Goal: Navigation & Orientation: Understand site structure

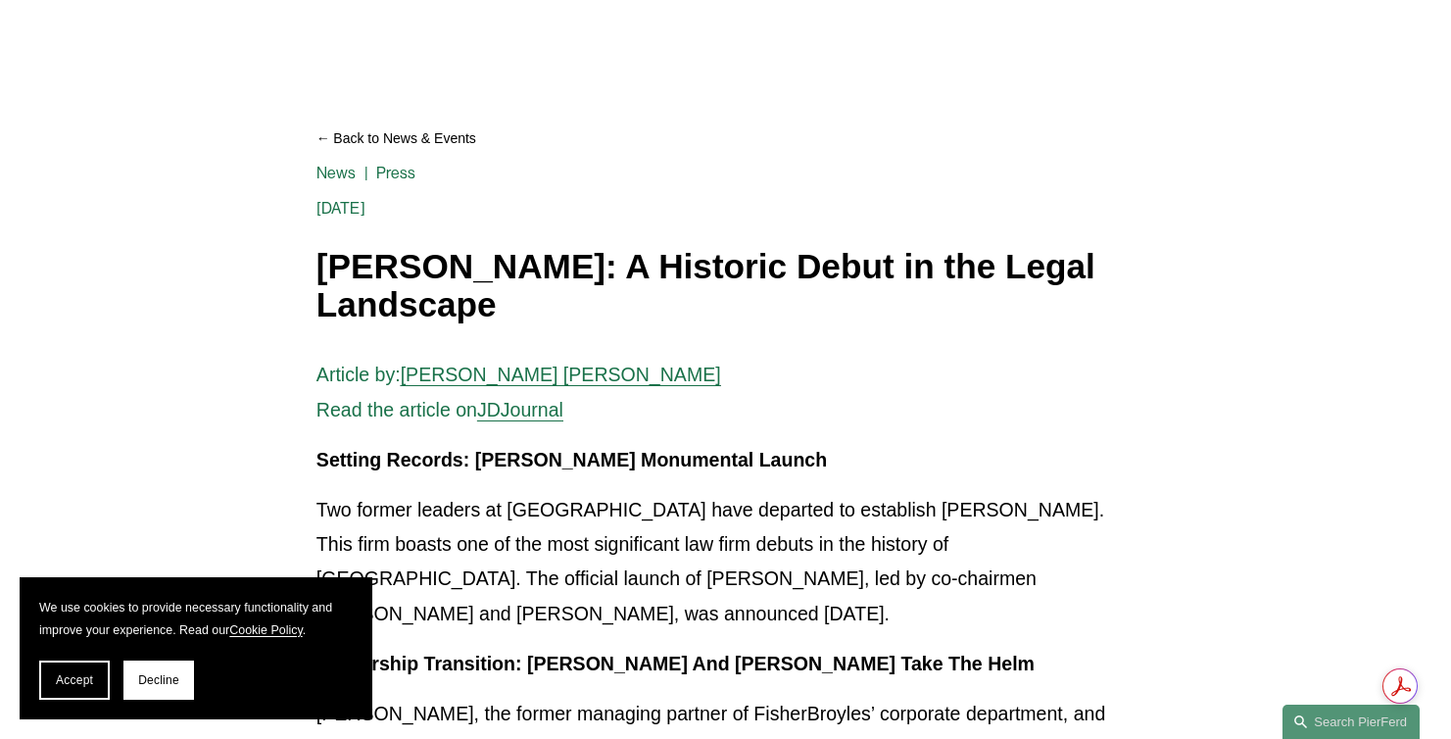
scroll to position [118, 0]
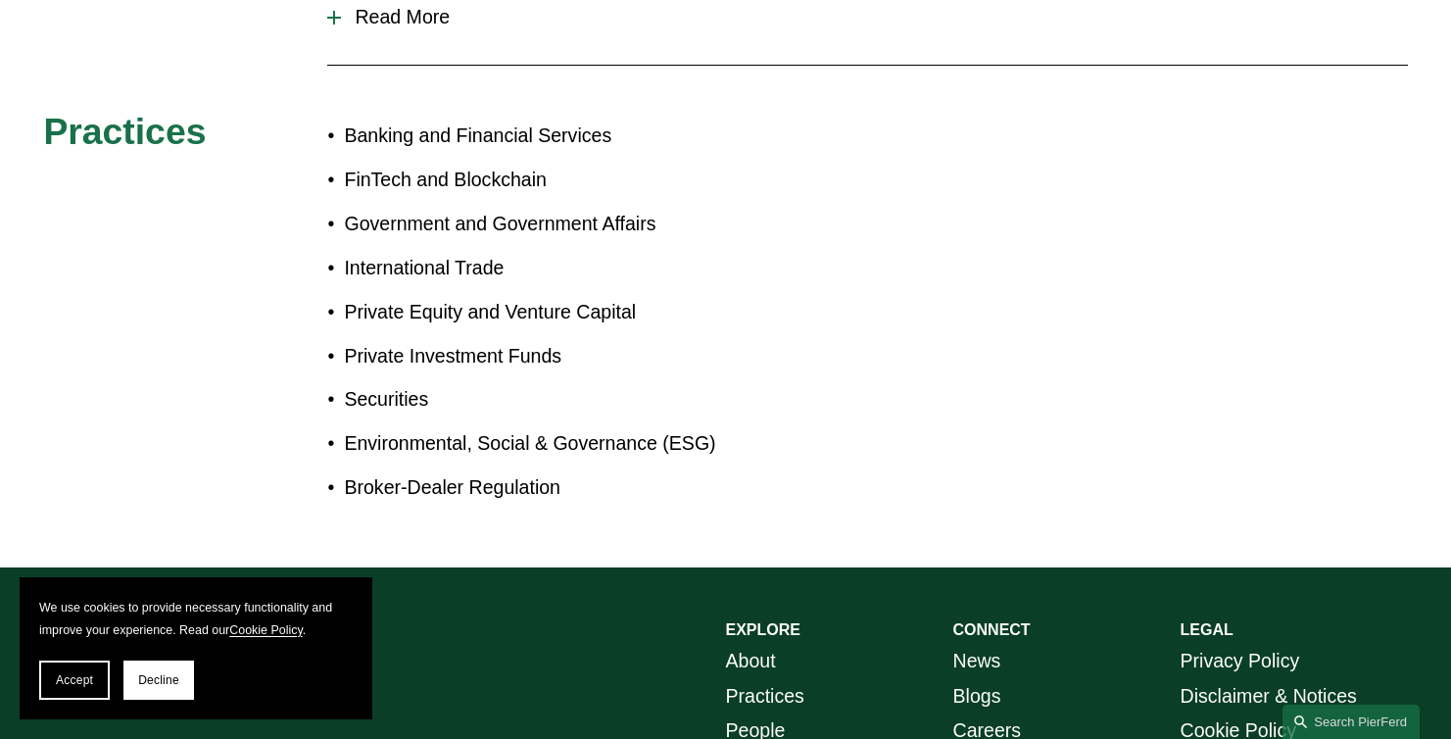
scroll to position [1058, 0]
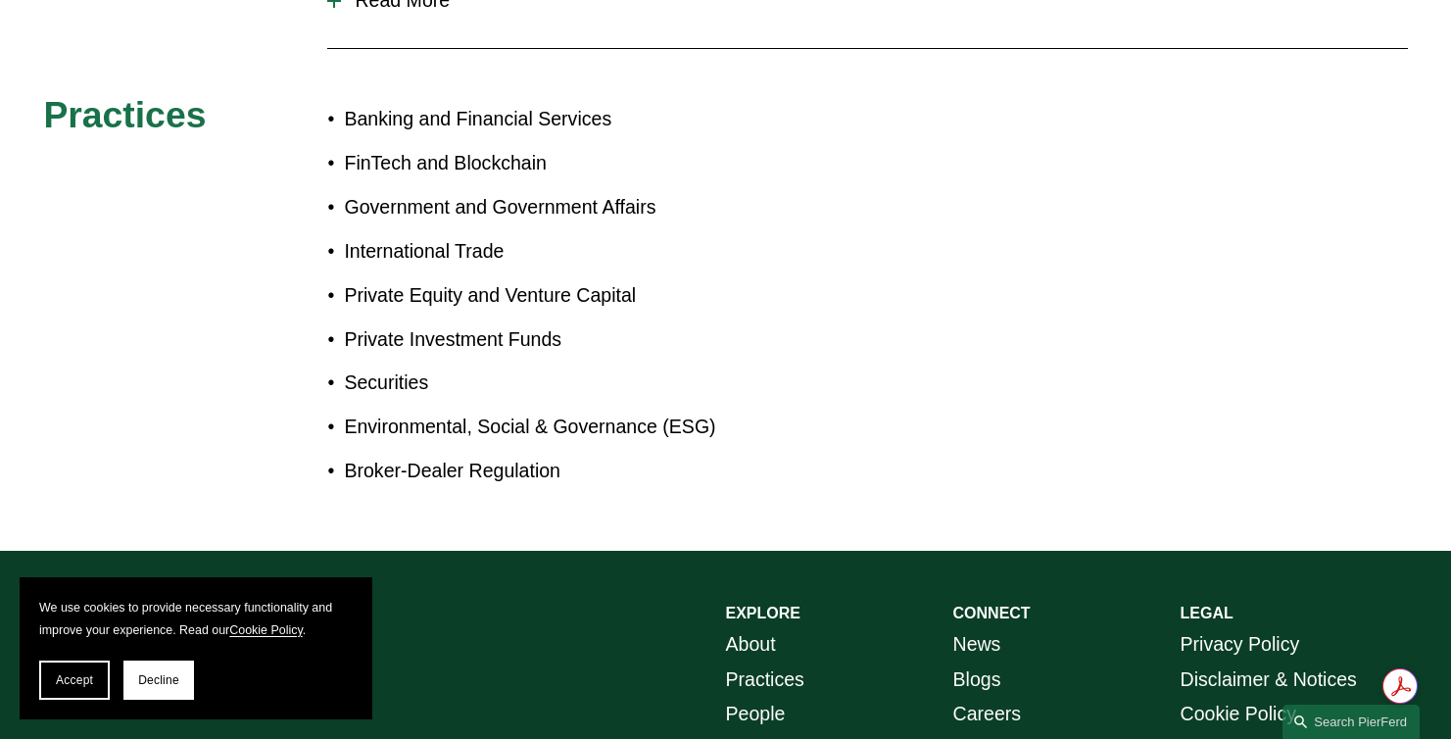
click at [736, 627] on link "About" at bounding box center [751, 644] width 50 height 34
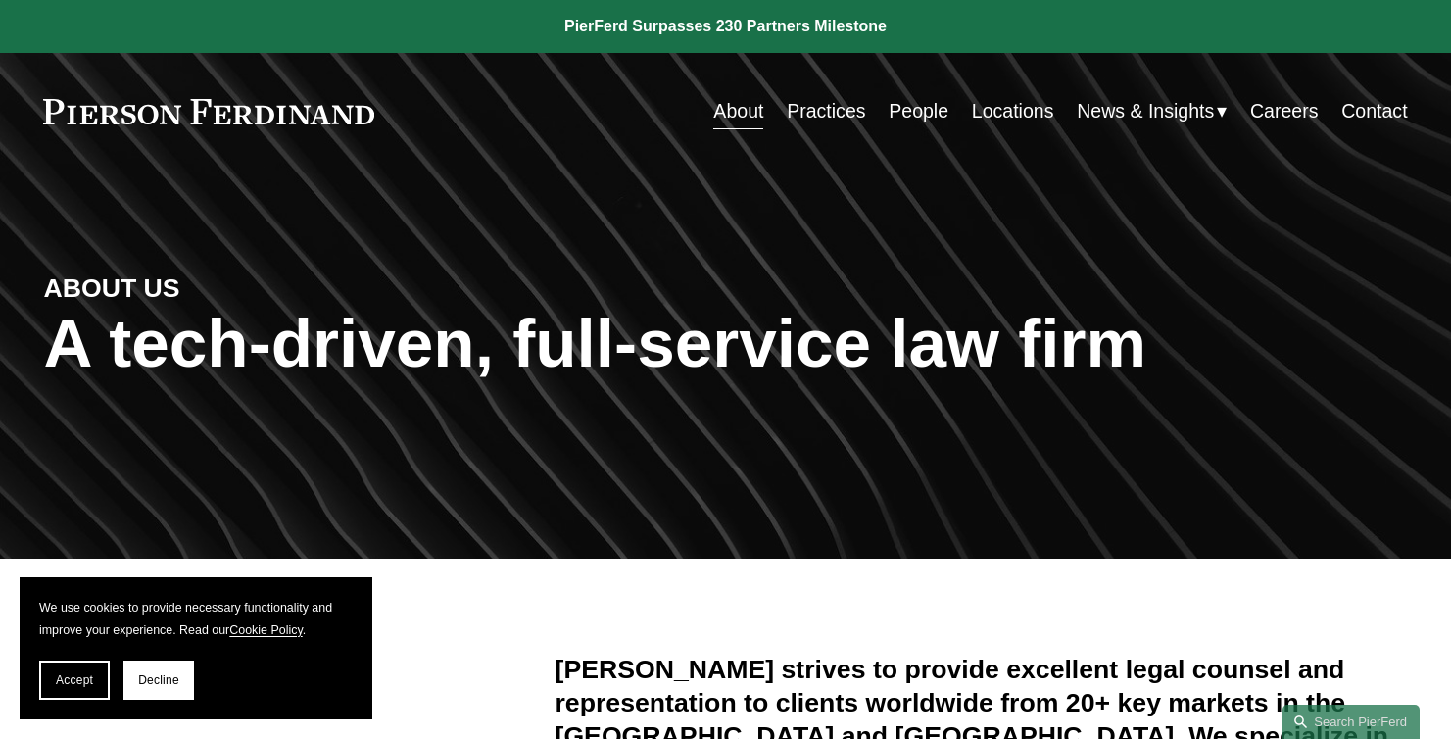
click at [921, 120] on link "People" at bounding box center [919, 111] width 60 height 38
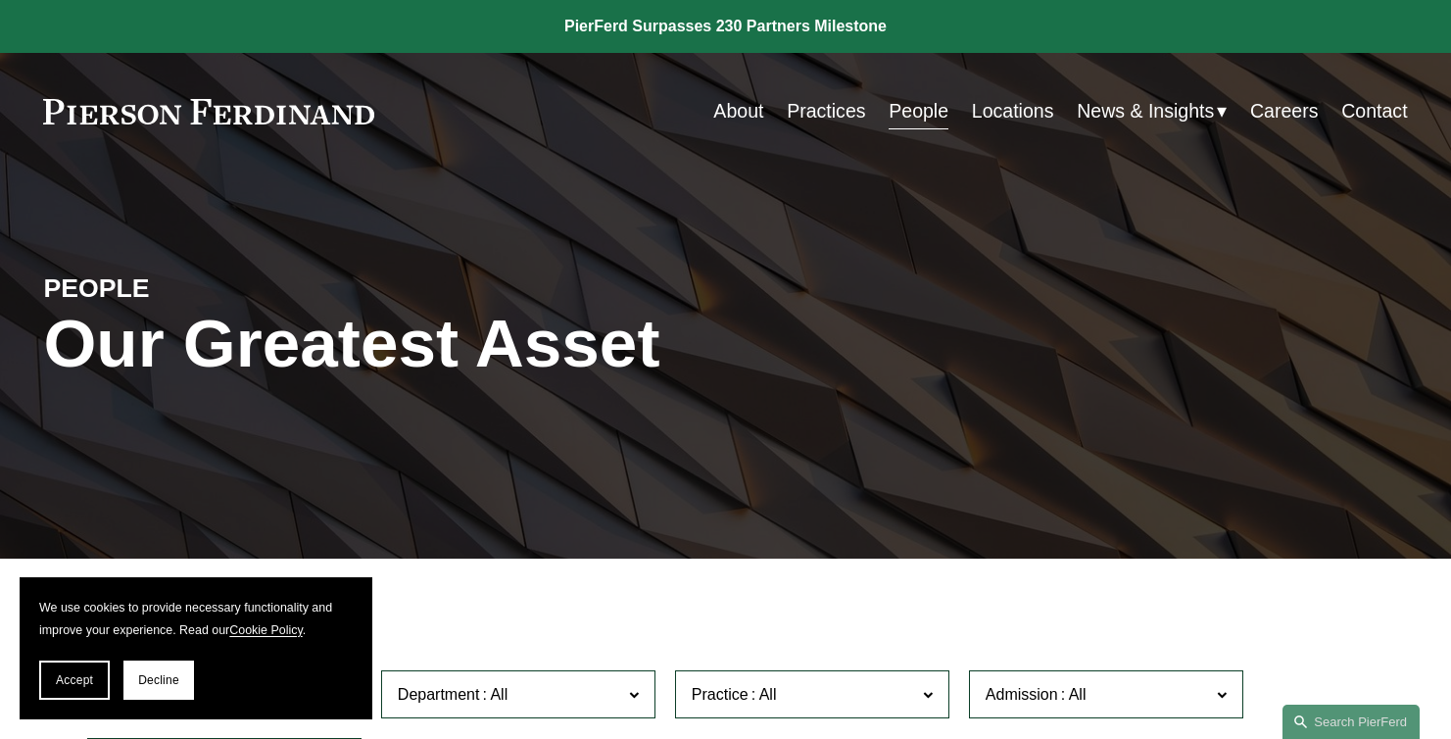
click at [1024, 107] on link "Locations" at bounding box center [1013, 111] width 82 height 38
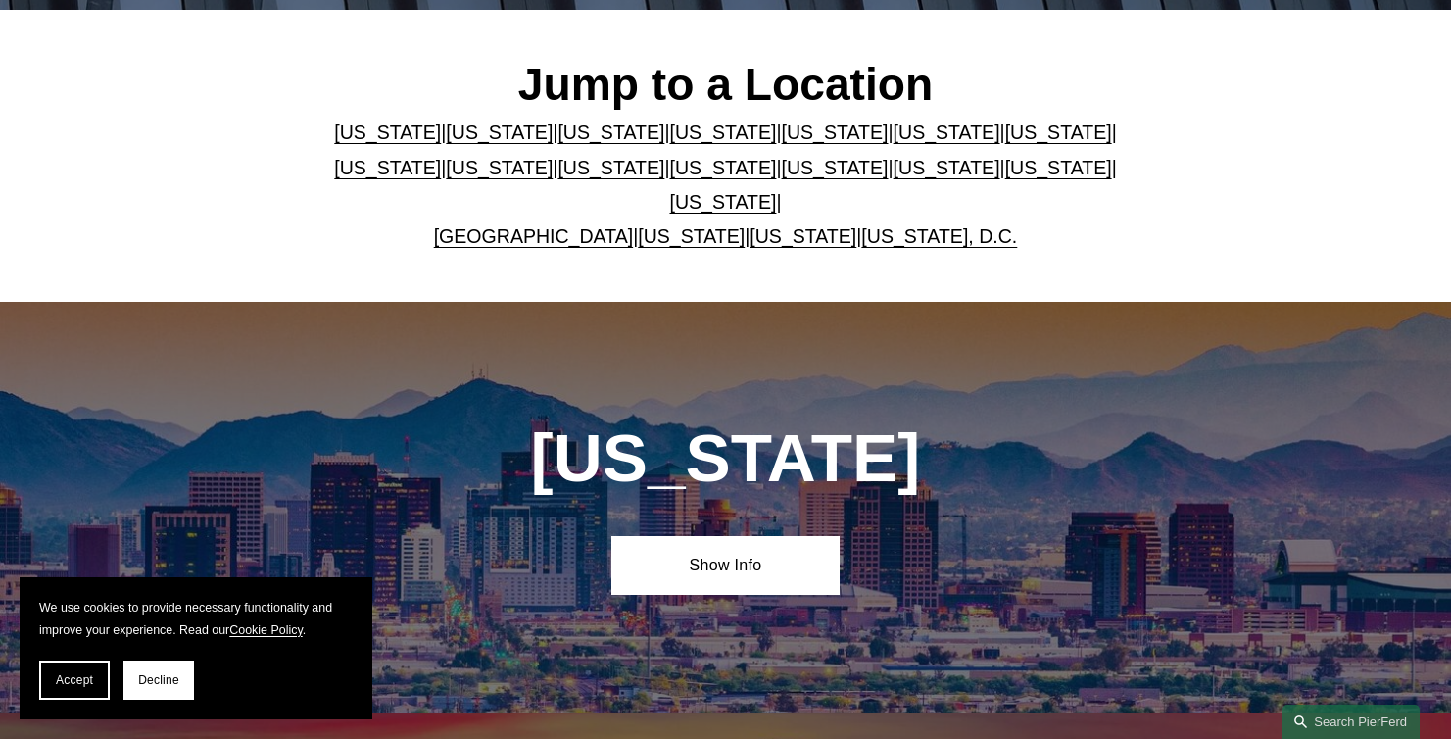
click at [885, 225] on link "Washington, D.C." at bounding box center [939, 236] width 156 height 22
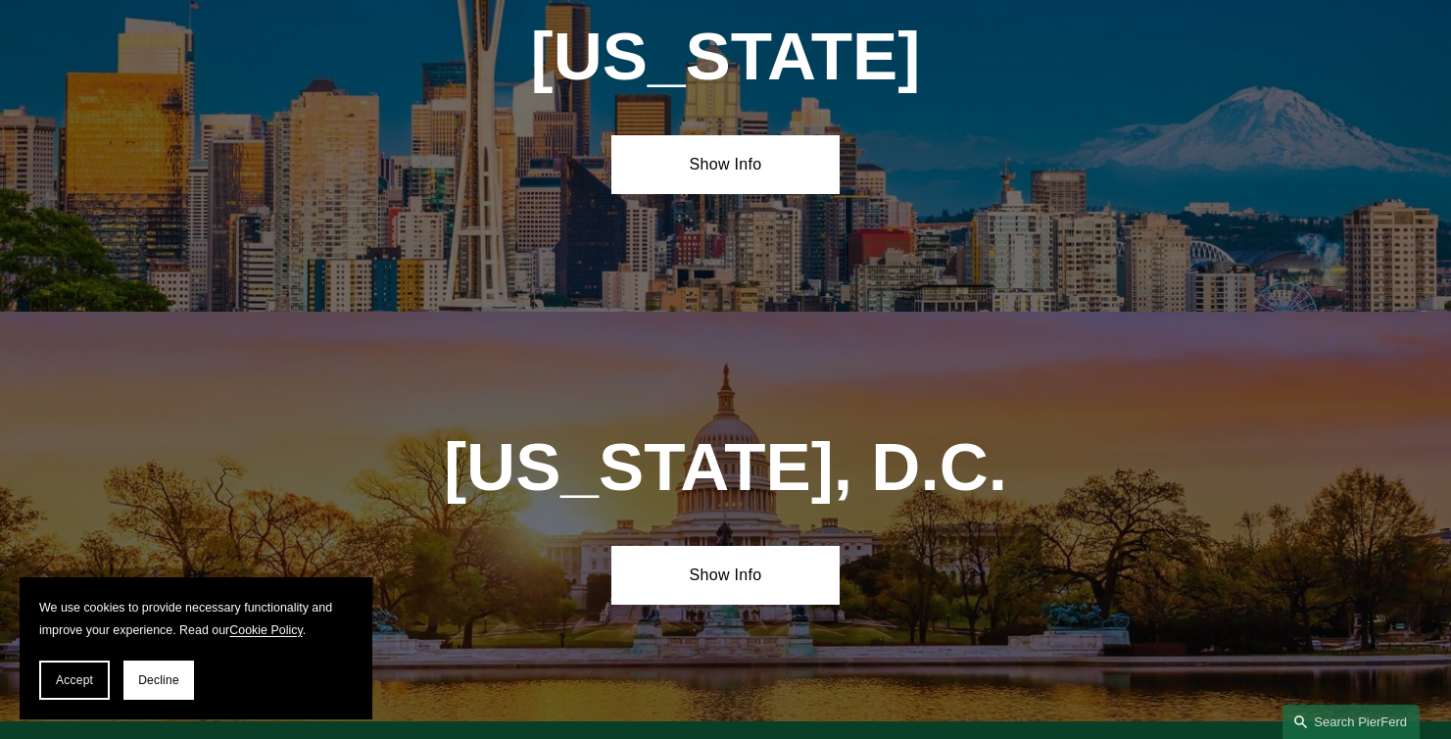
scroll to position [8265, 0]
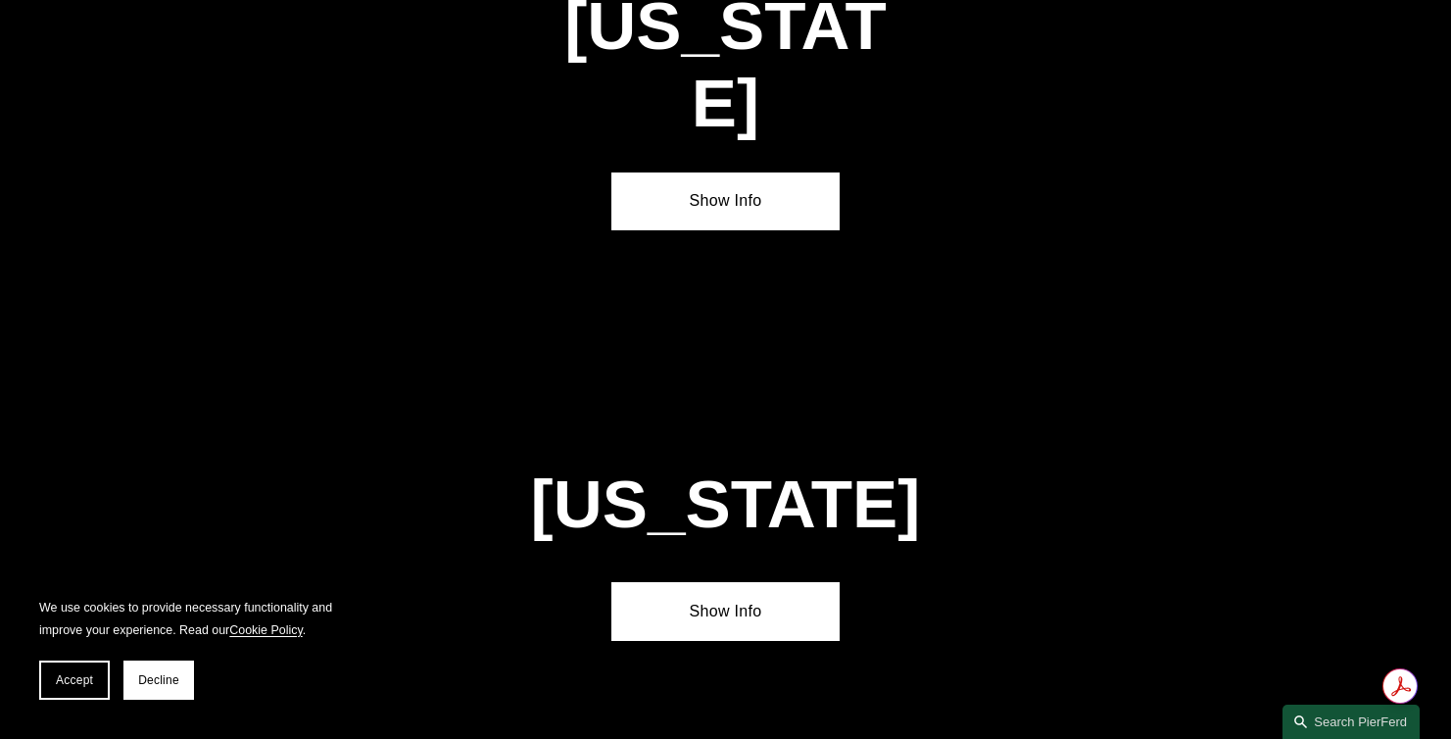
scroll to position [2134, 0]
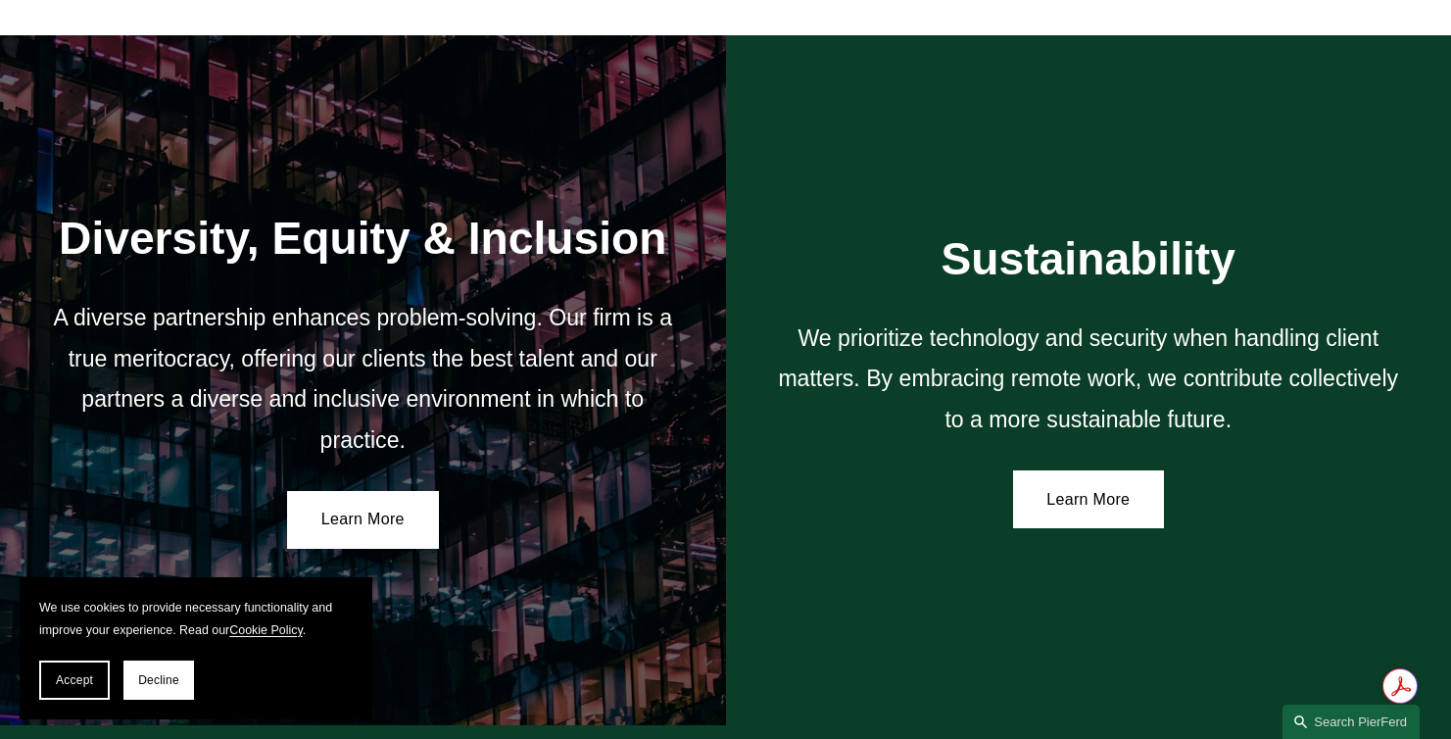
scroll to position [3214, 0]
